Goal: Task Accomplishment & Management: Manage account settings

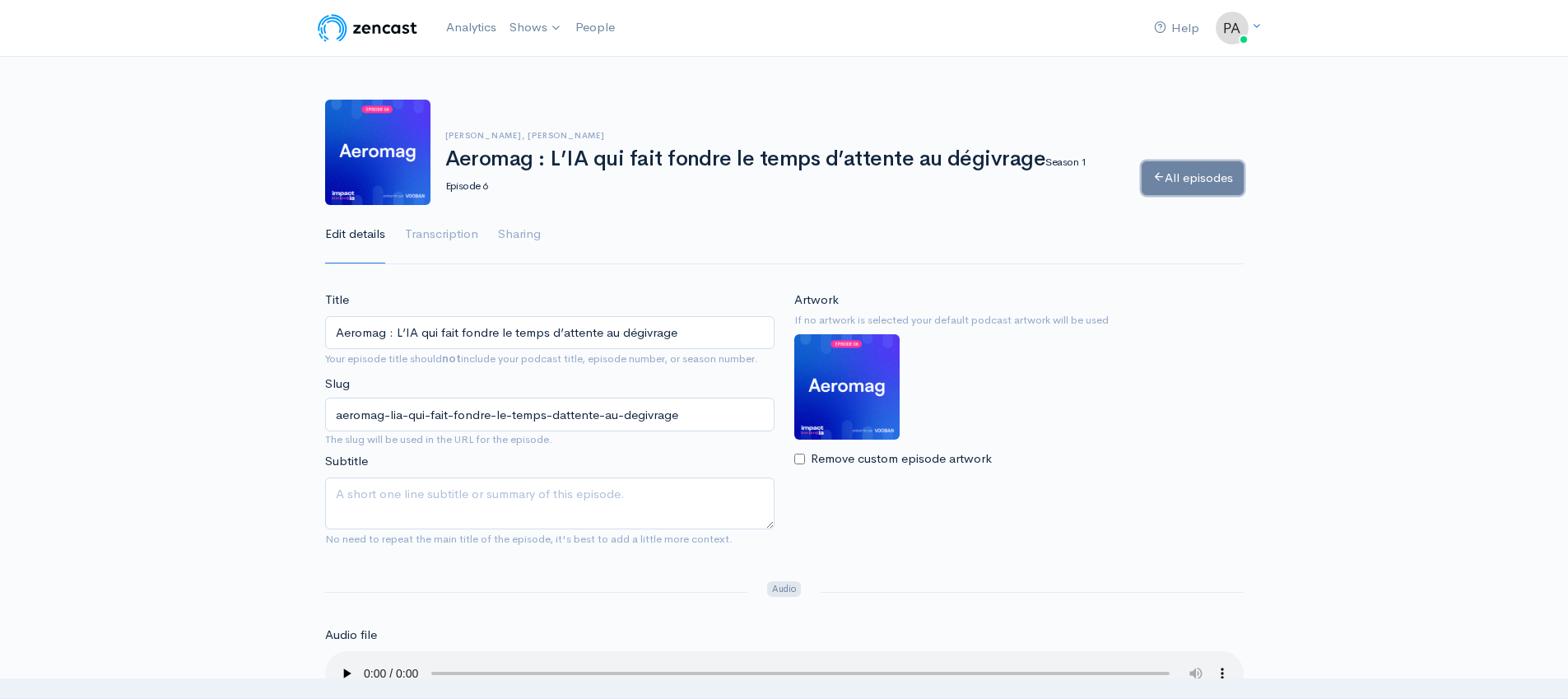
click at [1189, 182] on link "All episodes" at bounding box center [1193, 178] width 102 height 34
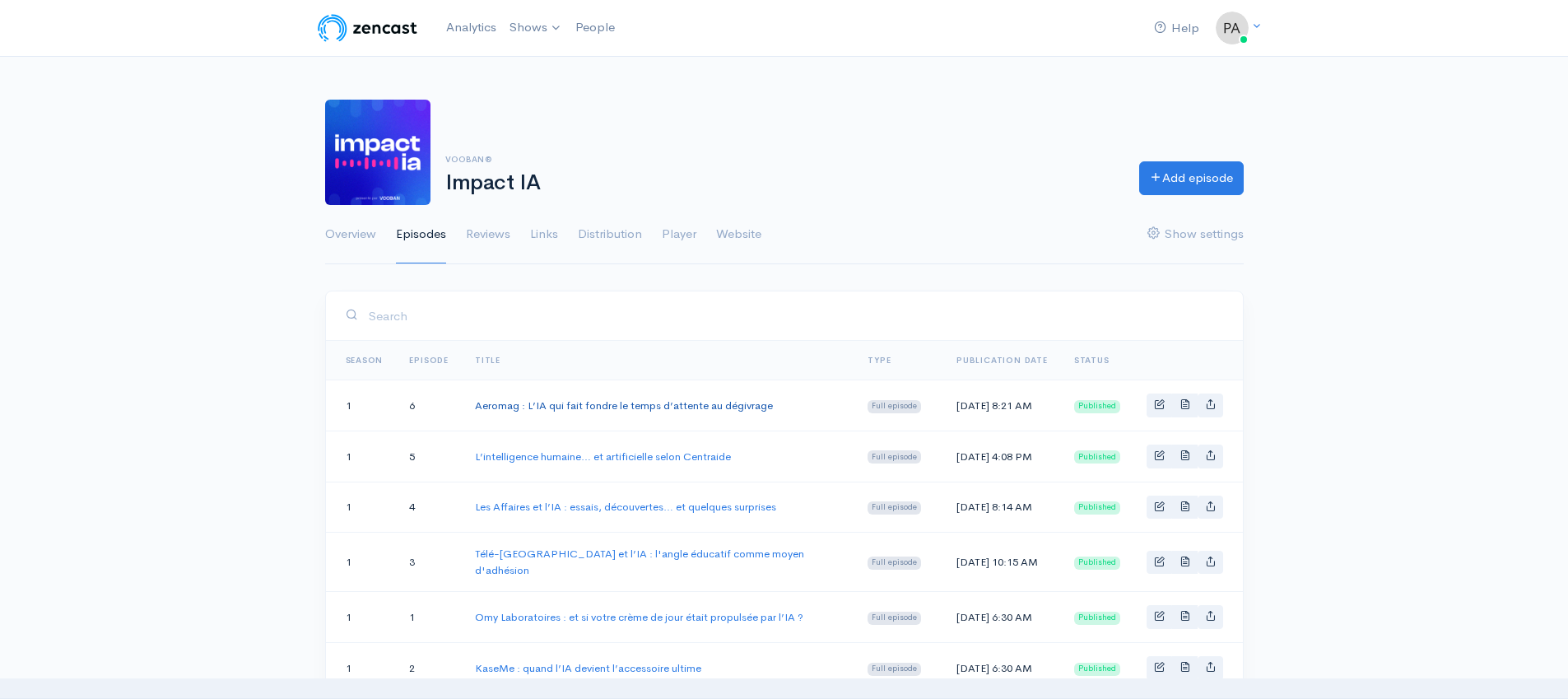
click at [703, 407] on link "Aeromag : L’IA qui fait fondre le temps d’attente au dégivrage" at bounding box center [624, 405] width 298 height 14
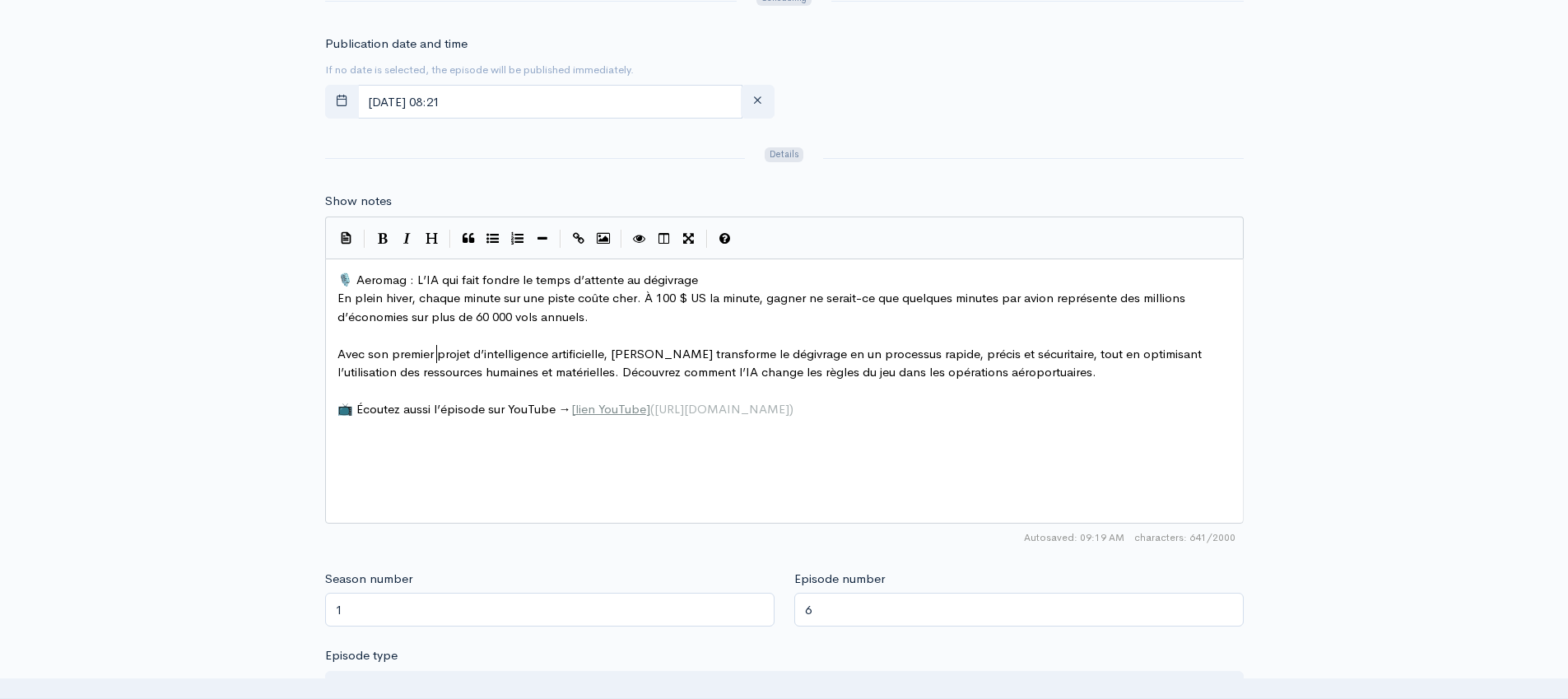
scroll to position [6, 0]
type textarea "premier"
drag, startPoint x: 437, startPoint y: 354, endPoint x: 387, endPoint y: 352, distance: 50.0
click at [677, 346] on span "Avec son projet d’intelligence artificielle, Aeromag transforme le dégivrage en…" at bounding box center [791, 363] width 908 height 35
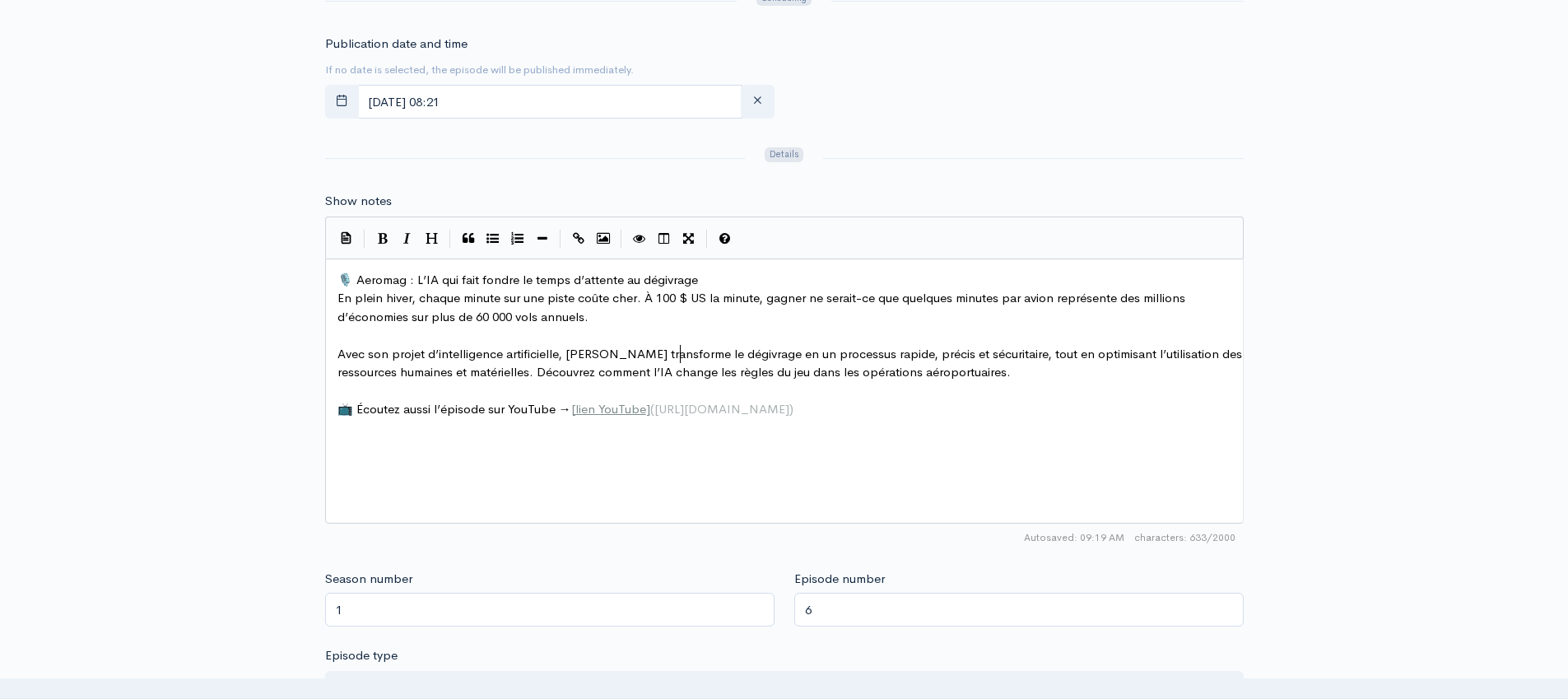
click at [842, 349] on span "Avec son projet d’intelligence artificielle, Aeromag transforme le dégivrage en…" at bounding box center [791, 363] width 908 height 35
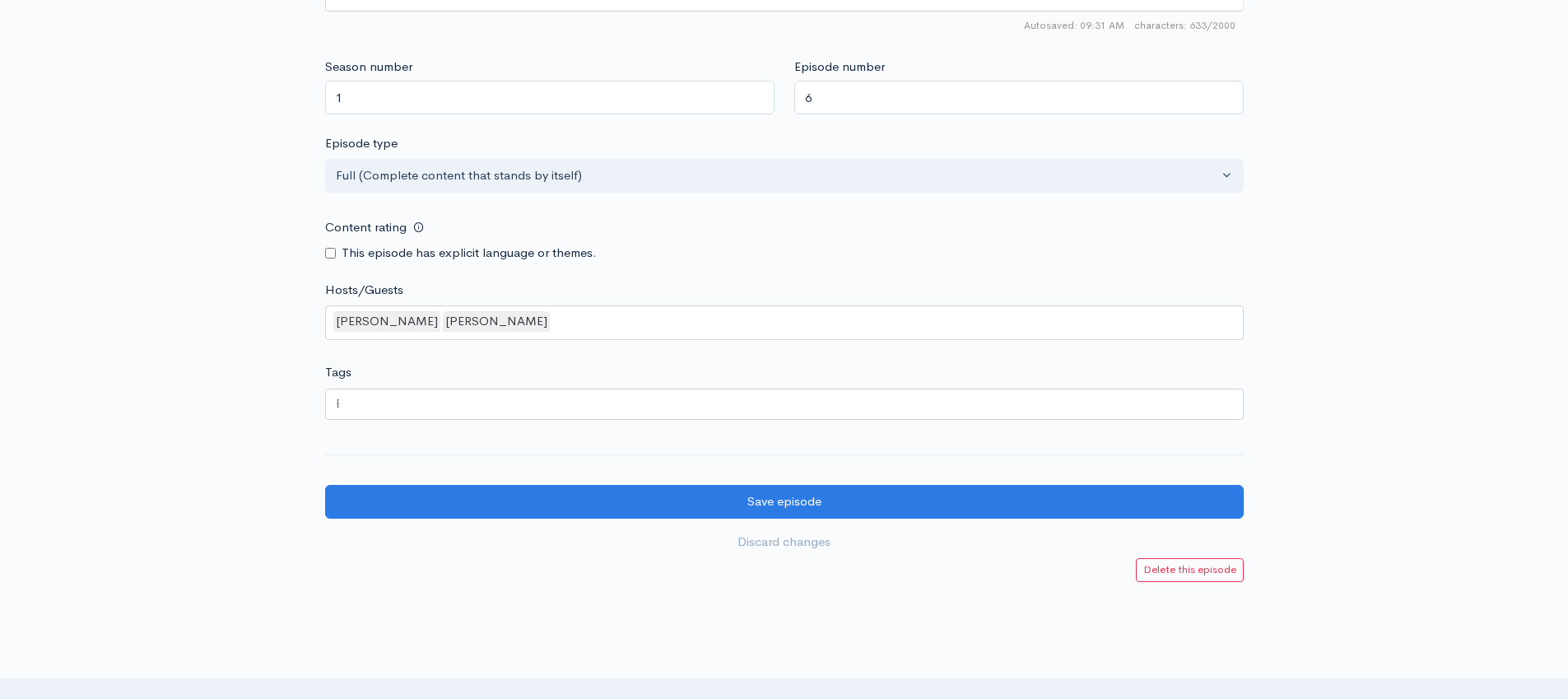
scroll to position [1405, 0]
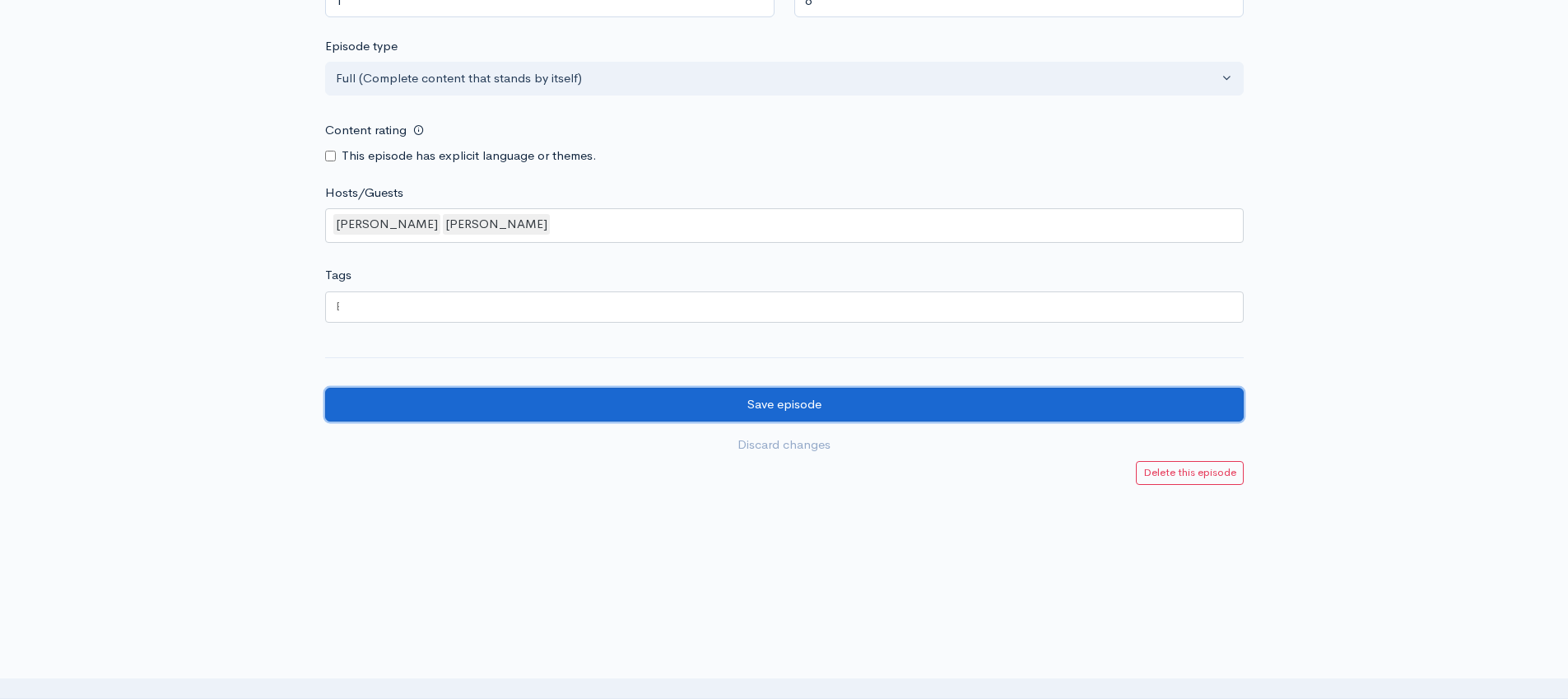
click at [770, 403] on input "Save episode" at bounding box center [785, 404] width 919 height 34
